Goal: Task Accomplishment & Management: Manage account settings

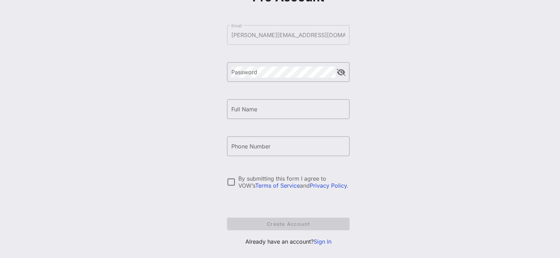
scroll to position [81, 0]
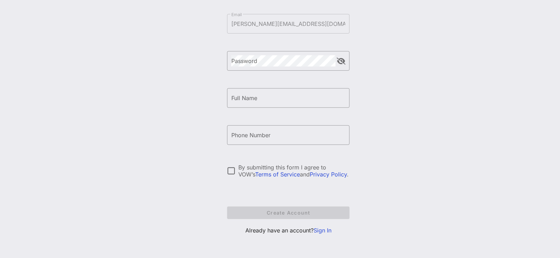
click at [321, 230] on link "Sign In" at bounding box center [322, 230] width 18 height 7
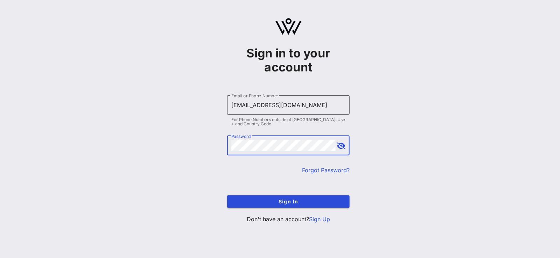
click at [240, 101] on input "[EMAIL_ADDRESS][DOMAIN_NAME]" at bounding box center [288, 104] width 114 height 11
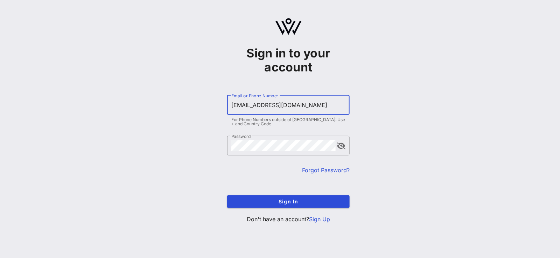
click at [234, 105] on input "[EMAIL_ADDRESS][DOMAIN_NAME]" at bounding box center [288, 104] width 114 height 11
type input "[PERSON_NAME][EMAIL_ADDRESS][DOMAIN_NAME]"
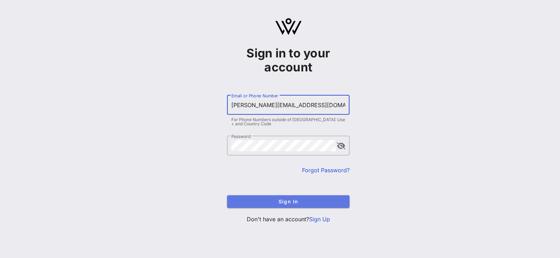
click at [282, 204] on span "Sign In" at bounding box center [288, 201] width 111 height 6
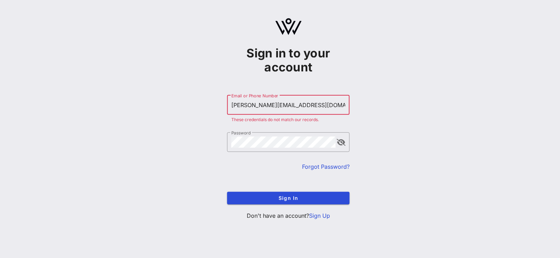
click at [325, 106] on input "[PERSON_NAME][EMAIL_ADDRESS][DOMAIN_NAME]" at bounding box center [288, 104] width 114 height 11
click at [408, 133] on div "Sign in to your account ​ Email or Phone Number [PERSON_NAME][EMAIL_ADDRESS][DO…" at bounding box center [288, 122] width 543 height 244
click at [340, 143] on button "append icon" at bounding box center [341, 142] width 9 height 7
click at [190, 137] on div "Sign in to your account ​ Email or Phone Number [PERSON_NAME][EMAIL_ADDRESS][DO…" at bounding box center [288, 122] width 543 height 244
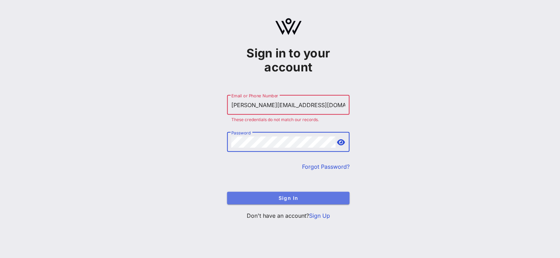
click at [311, 195] on span "Sign In" at bounding box center [288, 198] width 111 height 6
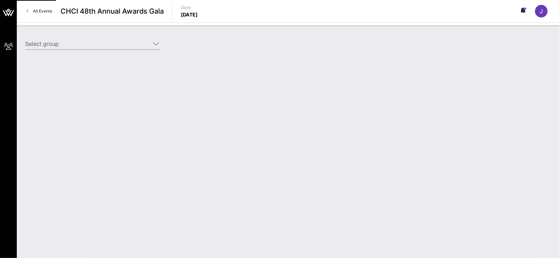
type input "Mastercard (Mastercard) [[PERSON_NAME], [PERSON_NAME][EMAIL_ADDRESS][DOMAIN_NAM…"
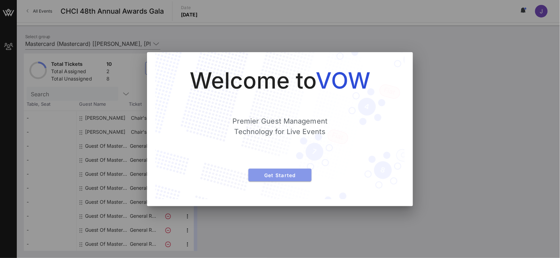
click at [284, 174] on span "Get Started" at bounding box center [280, 175] width 52 height 6
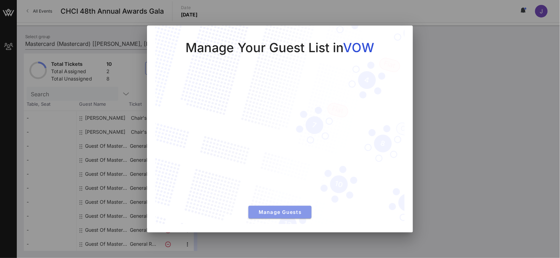
click at [285, 211] on span "Manage Guests" at bounding box center [280, 212] width 52 height 6
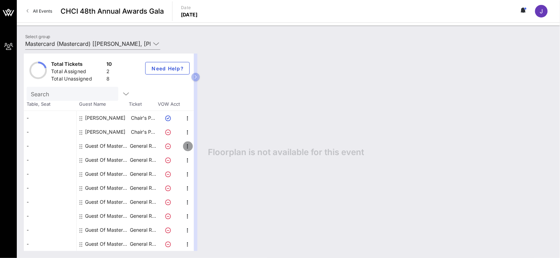
click at [186, 147] on icon "button" at bounding box center [188, 146] width 8 height 8
click at [204, 150] on div "Edit" at bounding box center [205, 148] width 14 height 6
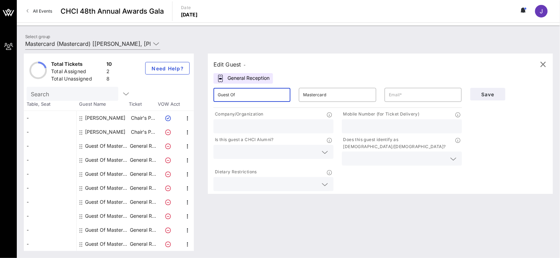
click at [243, 97] on input "Guest Of" at bounding box center [252, 94] width 69 height 11
drag, startPoint x: 243, startPoint y: 97, endPoint x: 113, endPoint y: 95, distance: 129.8
click at [114, 94] on div "Total Tickets 10 Total Assigned 2 Total Unassigned 8 Need Help? Search Table, S…" at bounding box center [288, 152] width 529 height 197
type input "[PERSON_NAME]"
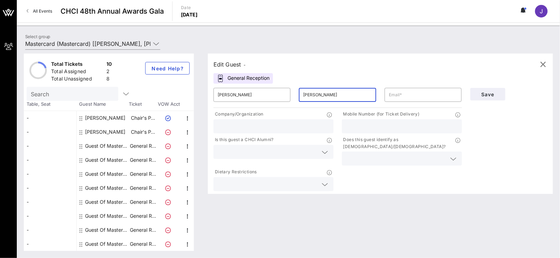
type input "[PERSON_NAME]"
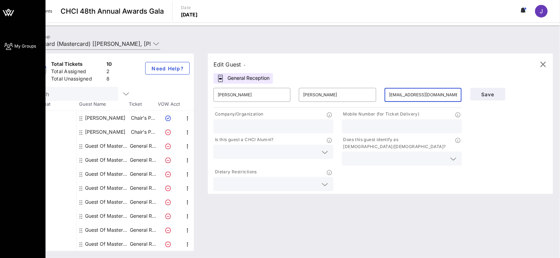
type input "[EMAIL_ADDRESS][DOMAIN_NAME]"
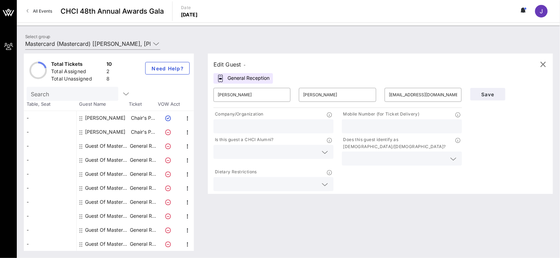
click at [228, 127] on input "text" at bounding box center [274, 126] width 112 height 9
paste input "Essen Healthcare"
type input "Essen Healthcare"
click at [402, 132] on div at bounding box center [402, 126] width 112 height 14
click at [311, 153] on input "text" at bounding box center [268, 151] width 100 height 9
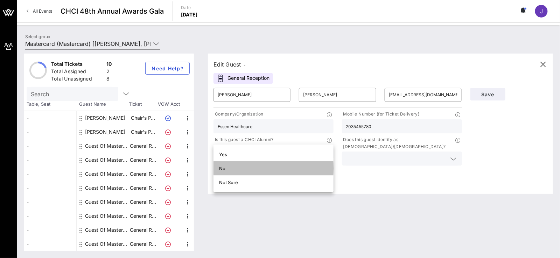
click at [288, 171] on div "No" at bounding box center [273, 168] width 109 height 11
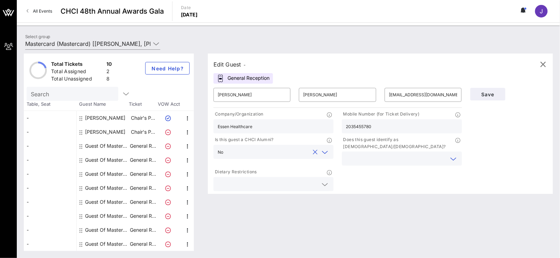
click at [376, 154] on input "text" at bounding box center [396, 158] width 100 height 9
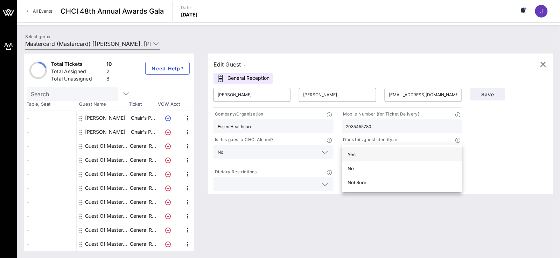
click at [362, 154] on div "Yes" at bounding box center [401, 154] width 109 height 6
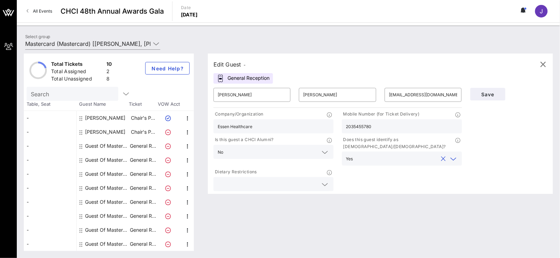
click at [325, 180] on icon at bounding box center [325, 184] width 6 height 8
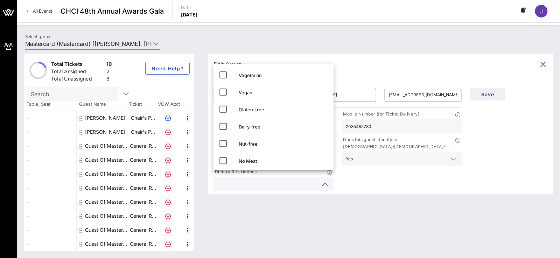
click at [367, 175] on div "Company/Organization Essen Healthcare Mobile Number (for Ticket Delivery) 20354…" at bounding box center [337, 150] width 257 height 83
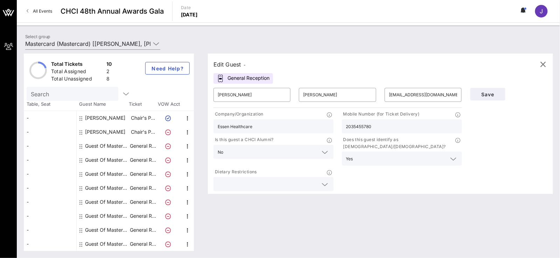
click at [367, 125] on input "2035455780" at bounding box center [402, 126] width 112 height 9
click at [353, 124] on input "2035455780" at bounding box center [402, 126] width 112 height 9
click at [363, 125] on input "203-5455780" at bounding box center [402, 126] width 112 height 9
type input "[PHONE_NUMBER]"
click at [493, 94] on span "Save" at bounding box center [488, 94] width 24 height 6
